Goal: Task Accomplishment & Management: Manage account settings

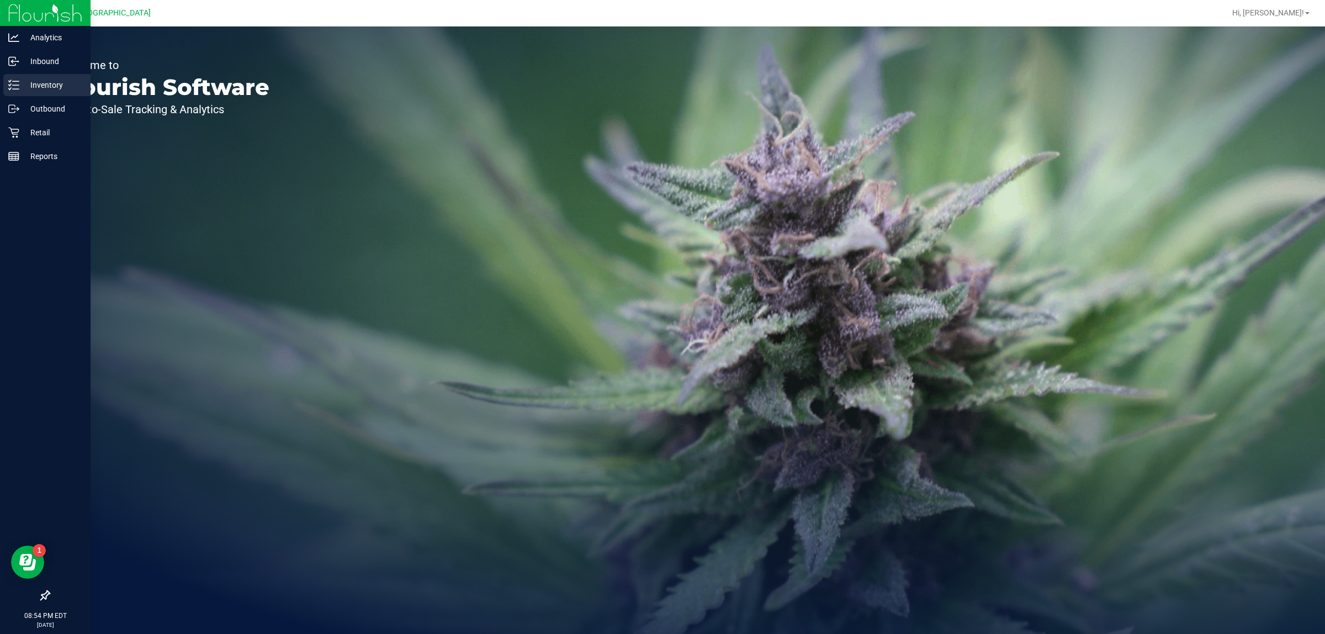
click at [9, 88] on icon at bounding box center [13, 85] width 11 height 11
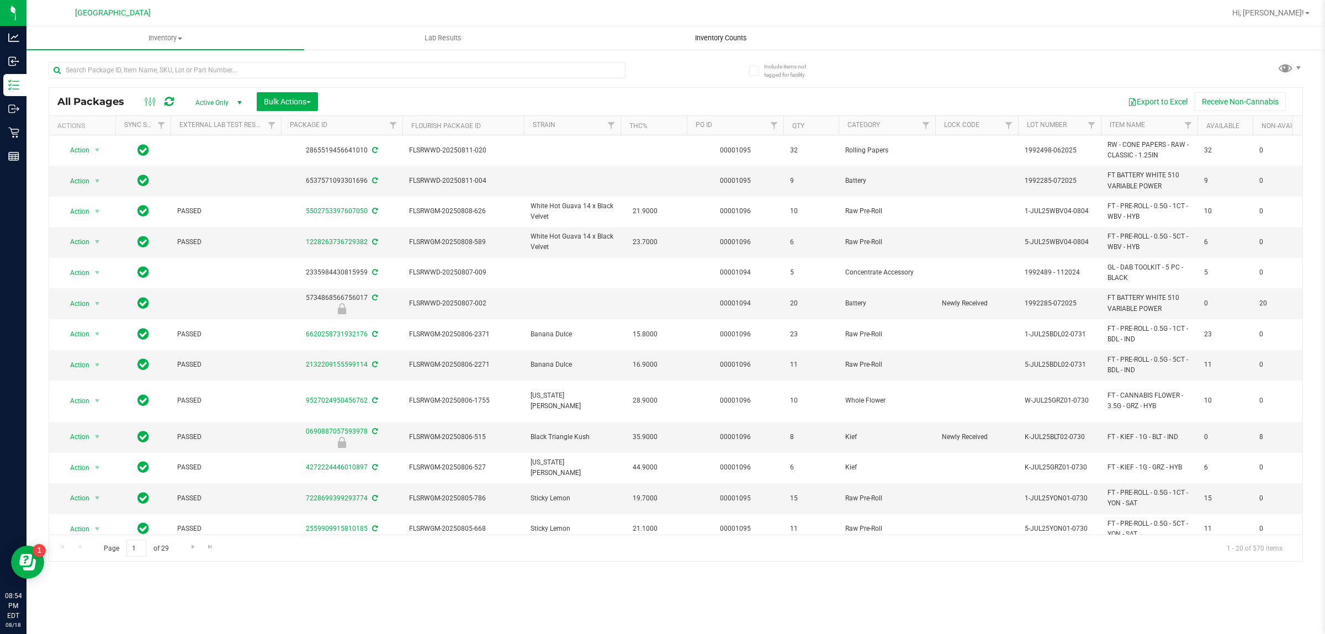
click at [713, 33] on span "Inventory Counts" at bounding box center [721, 38] width 82 height 10
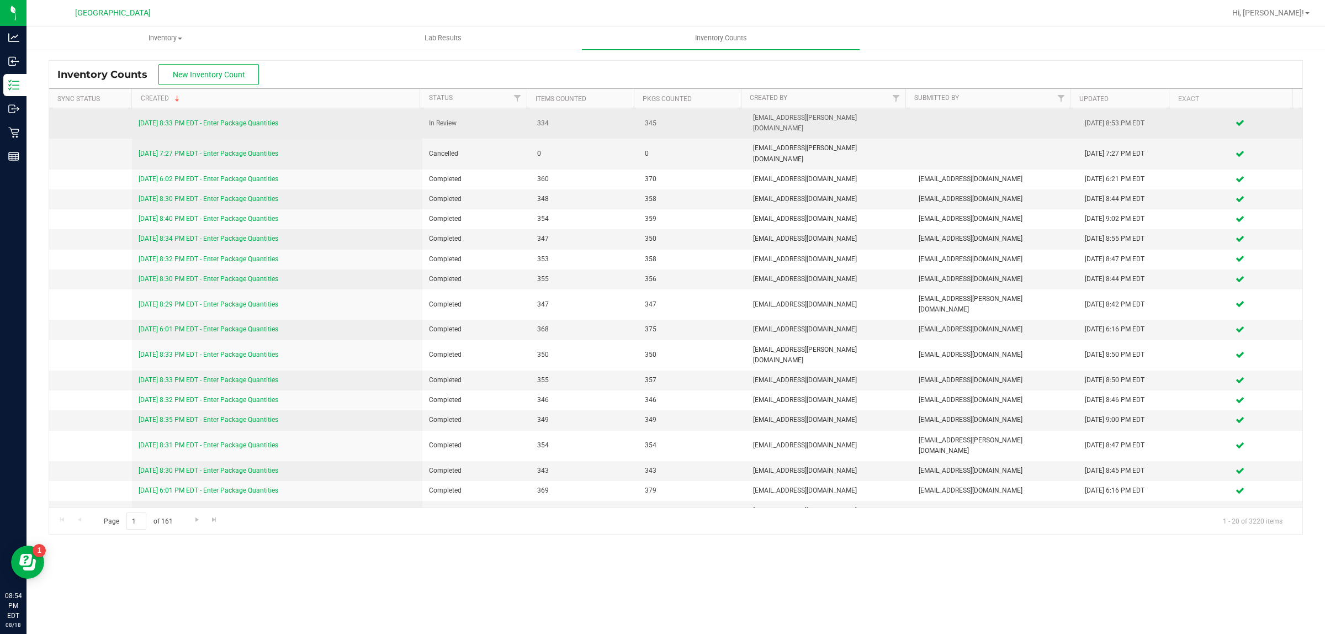
click at [147, 119] on link "[DATE] 8:33 PM EDT - Enter Package Quantities" at bounding box center [209, 123] width 140 height 8
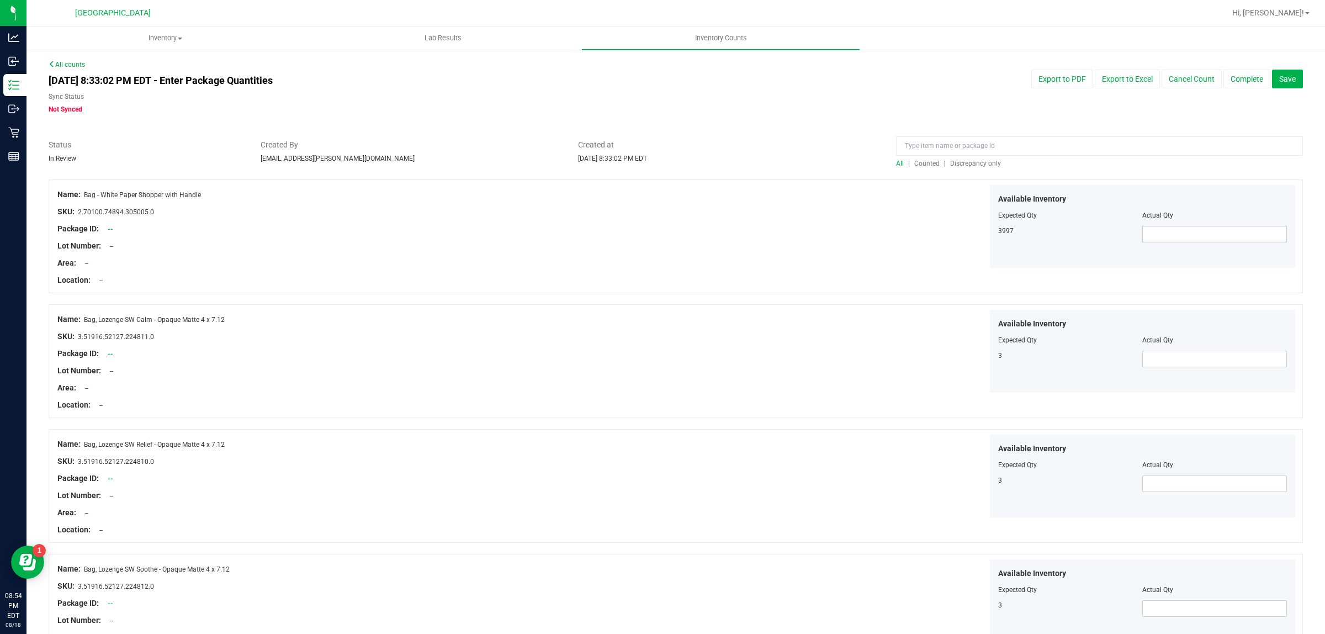
click at [980, 163] on span "Discrepancy only" at bounding box center [975, 164] width 51 height 8
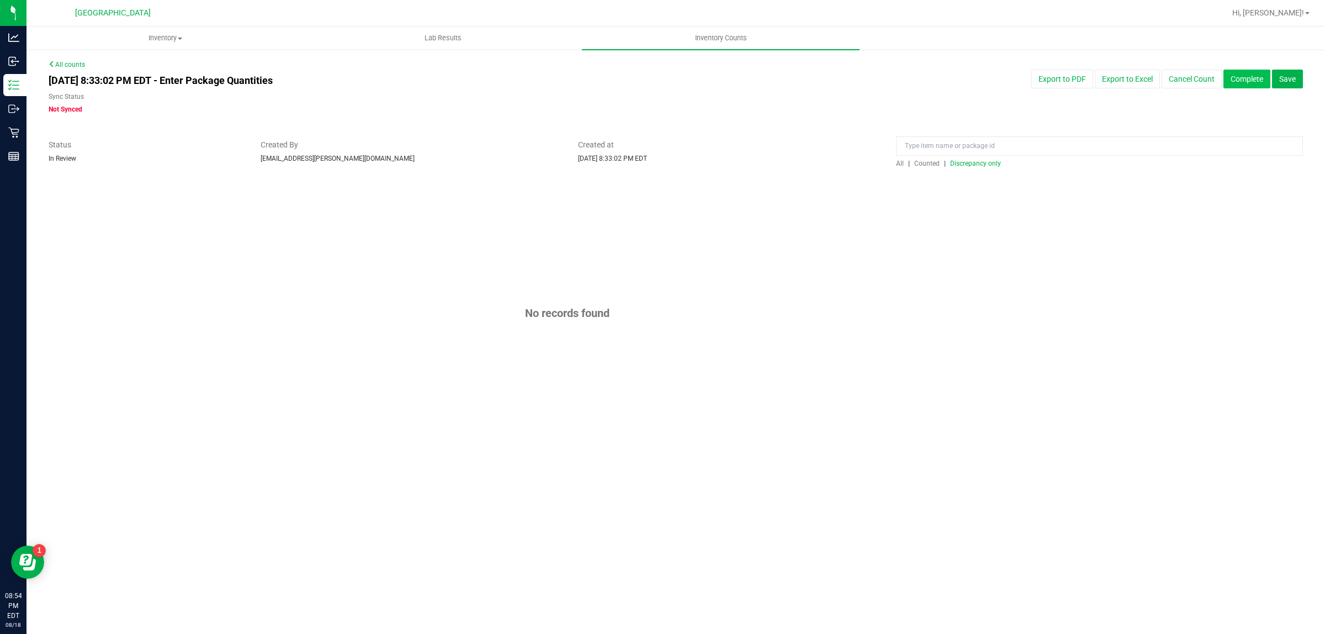
click at [1250, 78] on button "Complete" at bounding box center [1247, 79] width 47 height 19
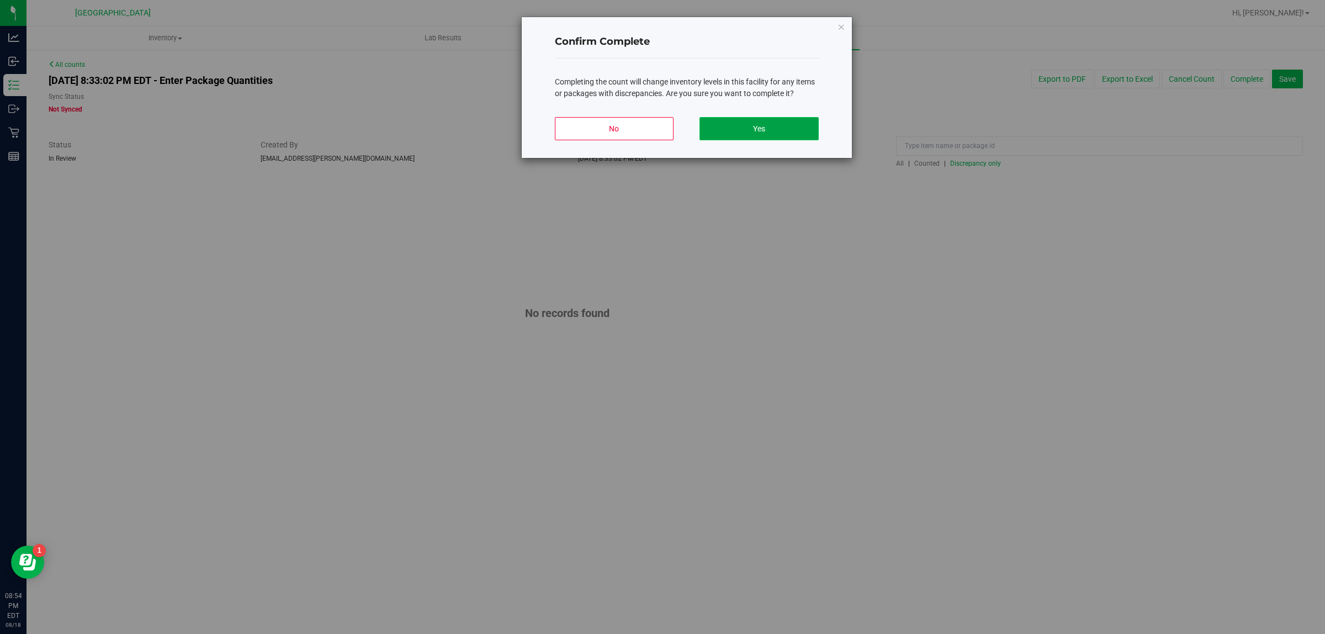
click at [805, 123] on button "Yes" at bounding box center [759, 128] width 119 height 23
